Goal: Task Accomplishment & Management: Complete application form

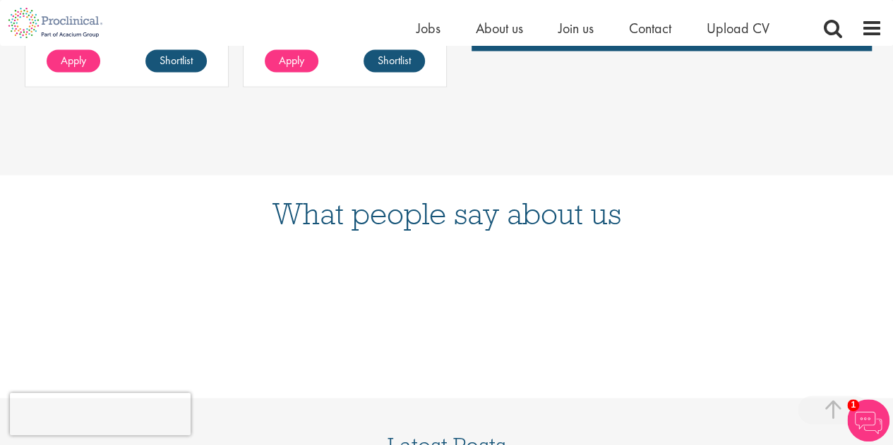
scroll to position [1282, 0]
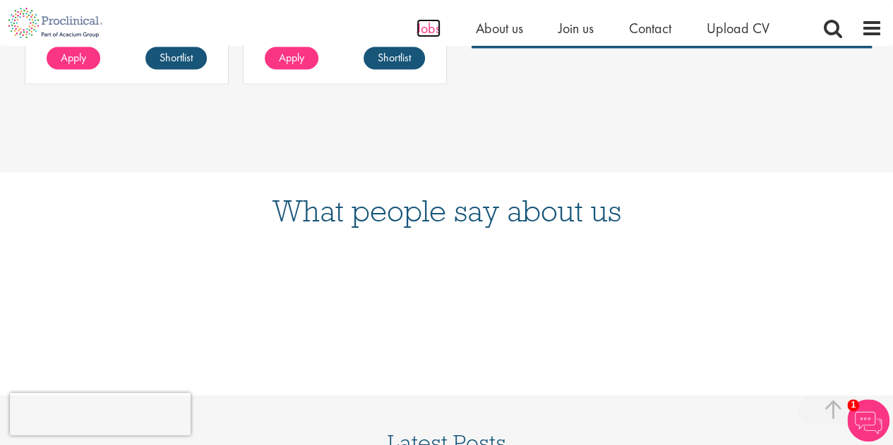
click at [426, 33] on span "Jobs" at bounding box center [428, 28] width 24 height 18
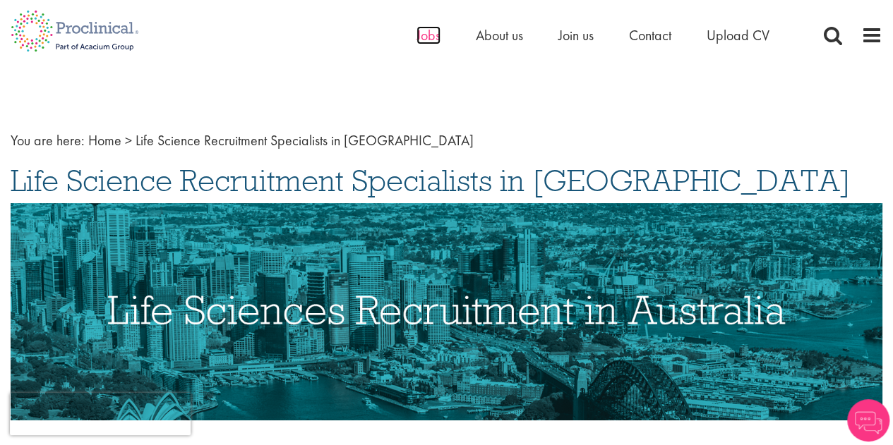
click at [431, 32] on span "Jobs" at bounding box center [428, 35] width 24 height 18
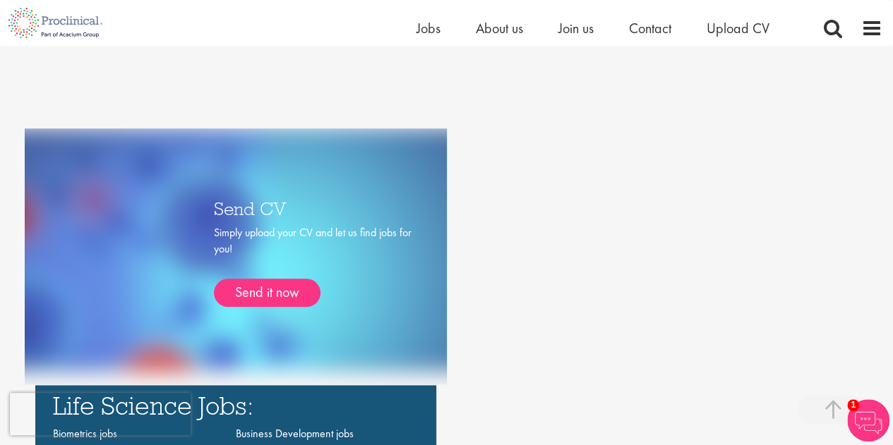
scroll to position [754, 0]
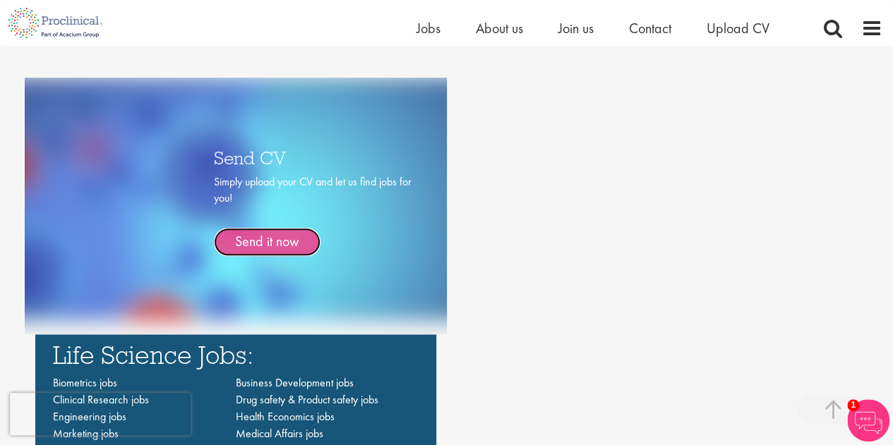
click at [287, 240] on link "Send it now" at bounding box center [267, 242] width 107 height 28
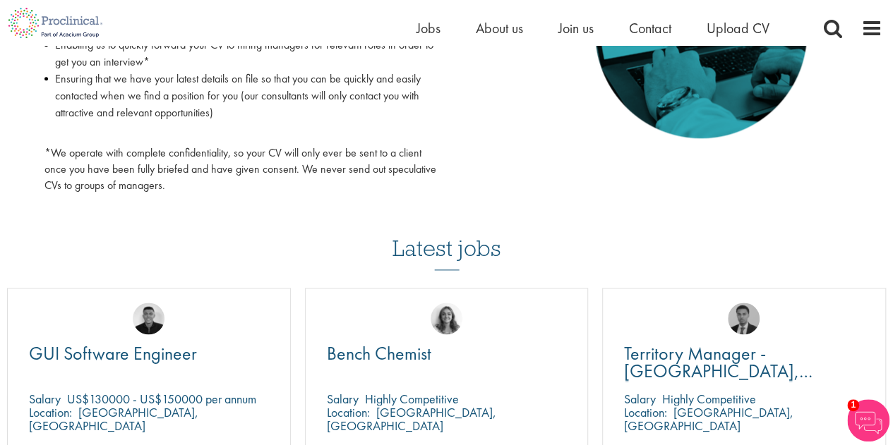
scroll to position [790, 0]
